Goal: Task Accomplishment & Management: Use online tool/utility

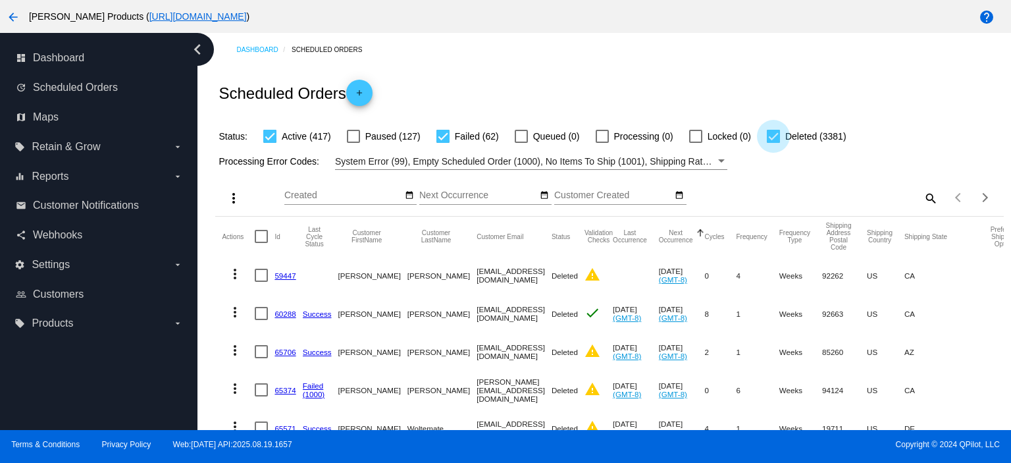
click at [776, 140] on div at bounding box center [772, 136] width 13 height 13
click at [773, 143] on input "Deleted (3381)" at bounding box center [772, 143] width 1 height 1
checkbox input "false"
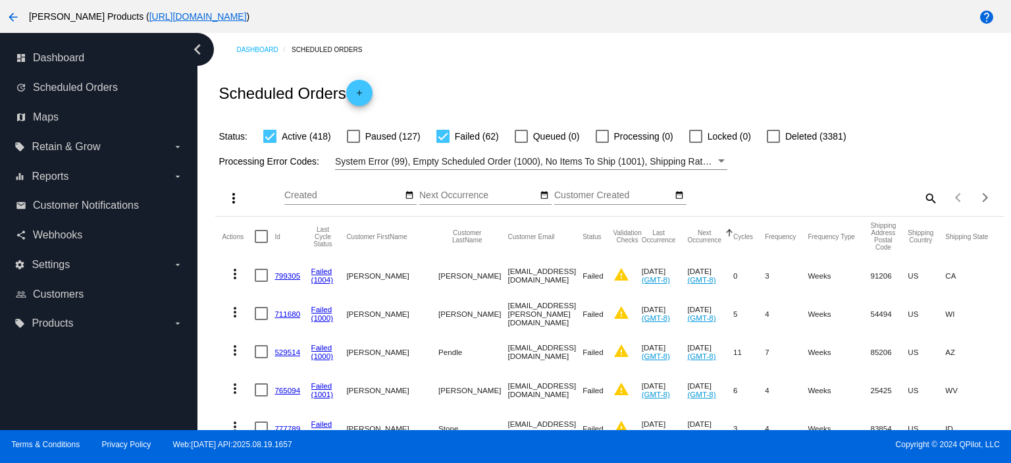
click at [447, 138] on div at bounding box center [442, 136] width 13 height 13
click at [443, 143] on input "Failed (62)" at bounding box center [442, 143] width 1 height 1
checkbox input "false"
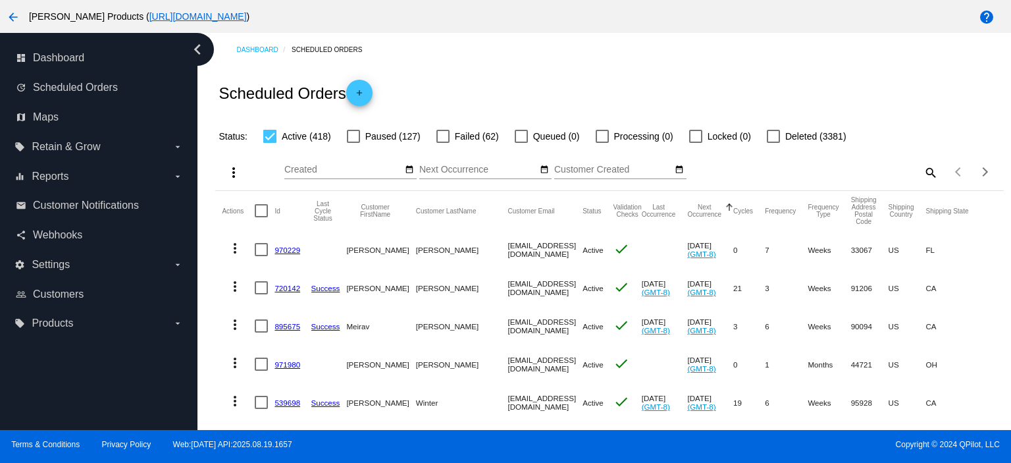
click at [288, 249] on link "970229" at bounding box center [287, 249] width 26 height 9
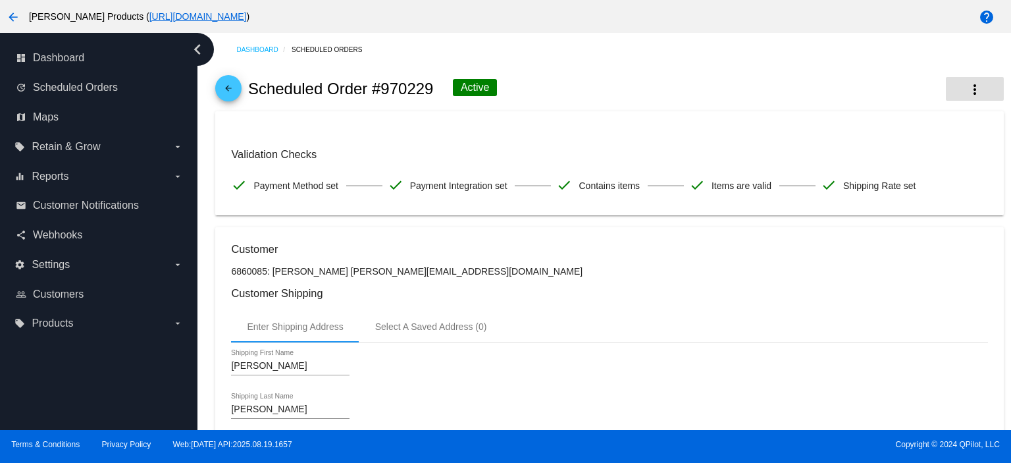
click at [966, 91] on mat-icon "more_vert" at bounding box center [974, 90] width 16 height 16
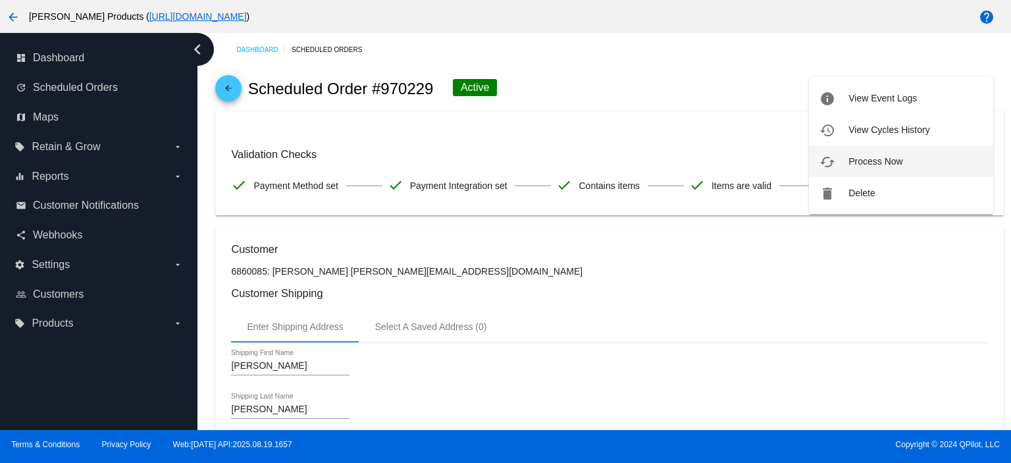
click at [916, 161] on button "cached Process Now" at bounding box center [901, 161] width 184 height 32
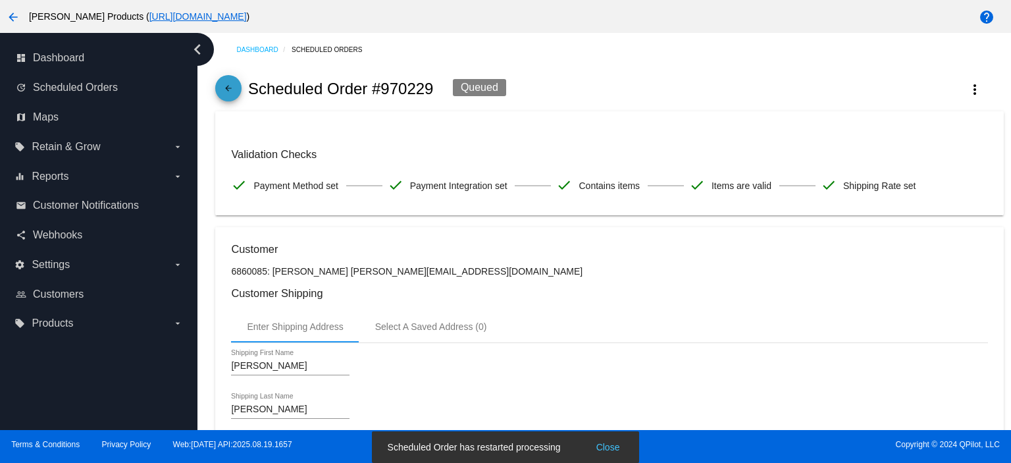
click at [233, 92] on mat-icon "arrow_back" at bounding box center [228, 92] width 16 height 16
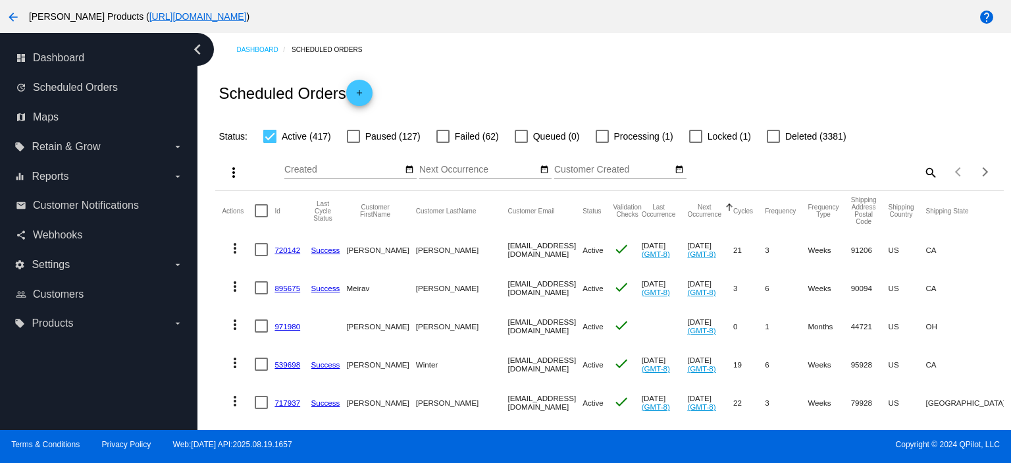
click at [293, 249] on link "720142" at bounding box center [287, 249] width 26 height 9
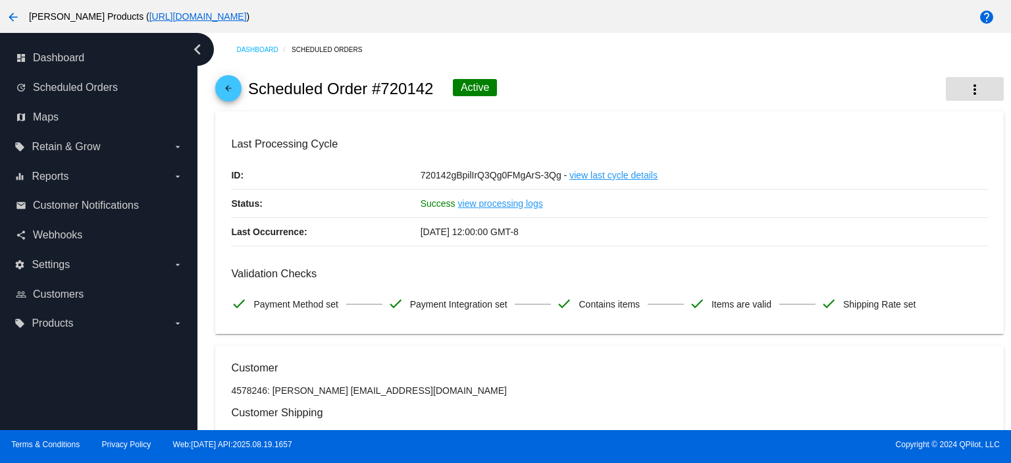
click at [977, 86] on button "more_vert" at bounding box center [974, 89] width 58 height 24
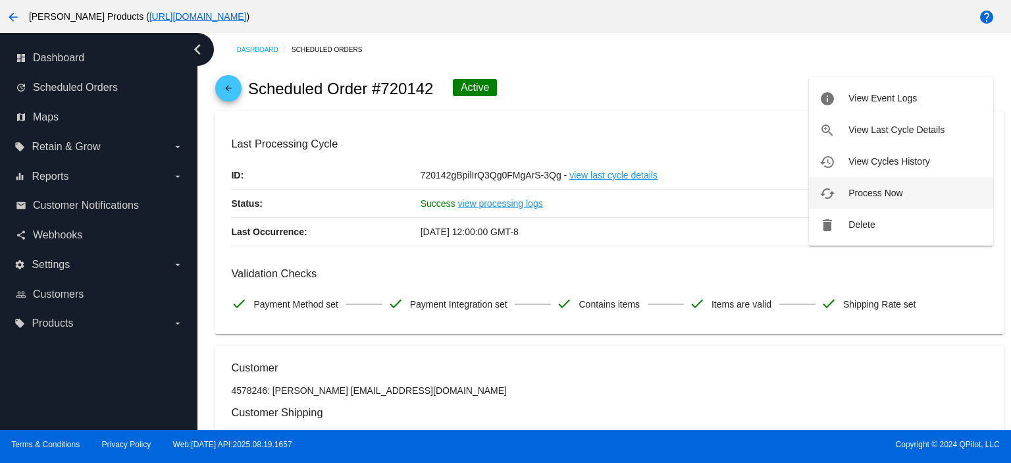
click at [876, 184] on button "cached Process Now" at bounding box center [901, 193] width 184 height 32
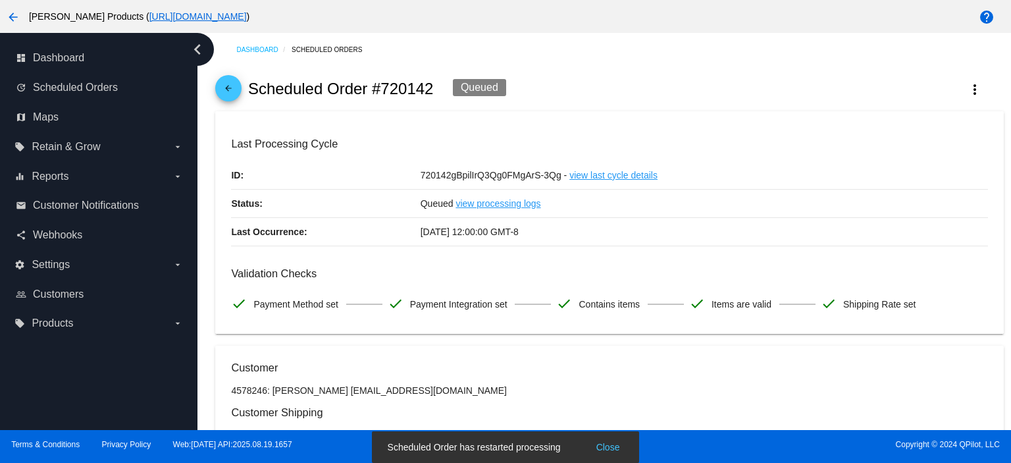
click at [229, 80] on span "arrow_back" at bounding box center [228, 91] width 16 height 32
